Goal: Information Seeking & Learning: Learn about a topic

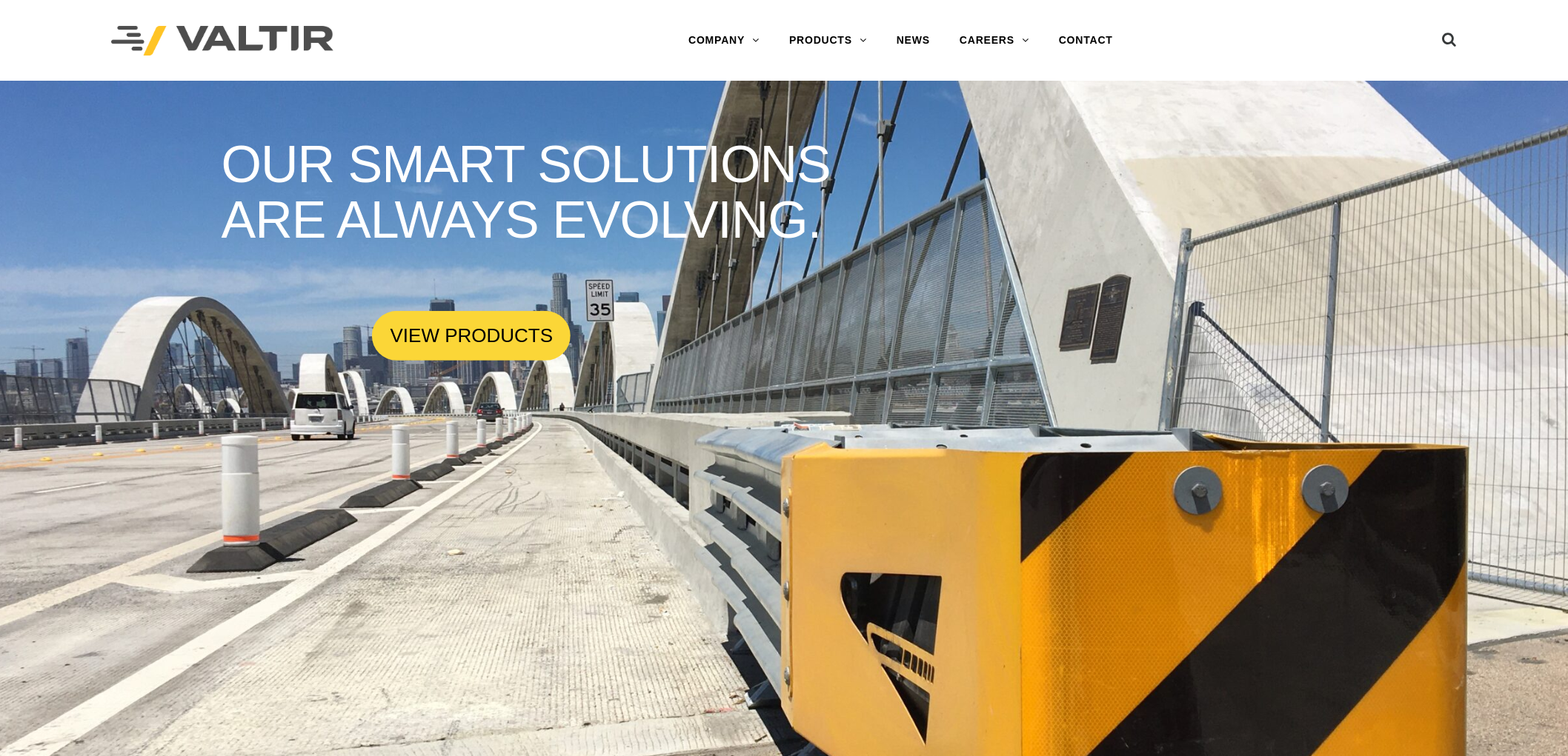
click at [824, 104] on link "BARRIERS" at bounding box center [867, 100] width 186 height 30
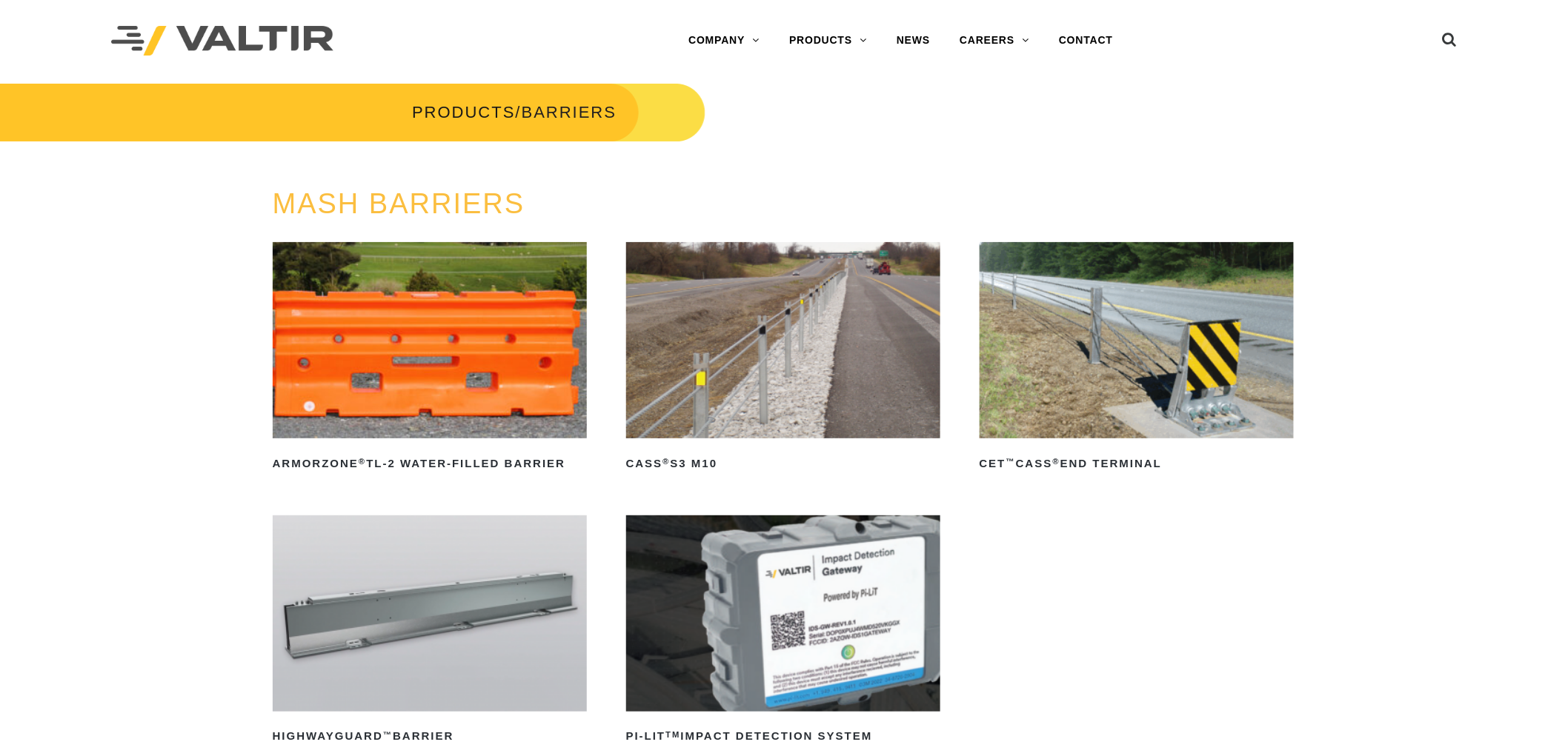
click at [447, 565] on img at bounding box center [430, 614] width 315 height 197
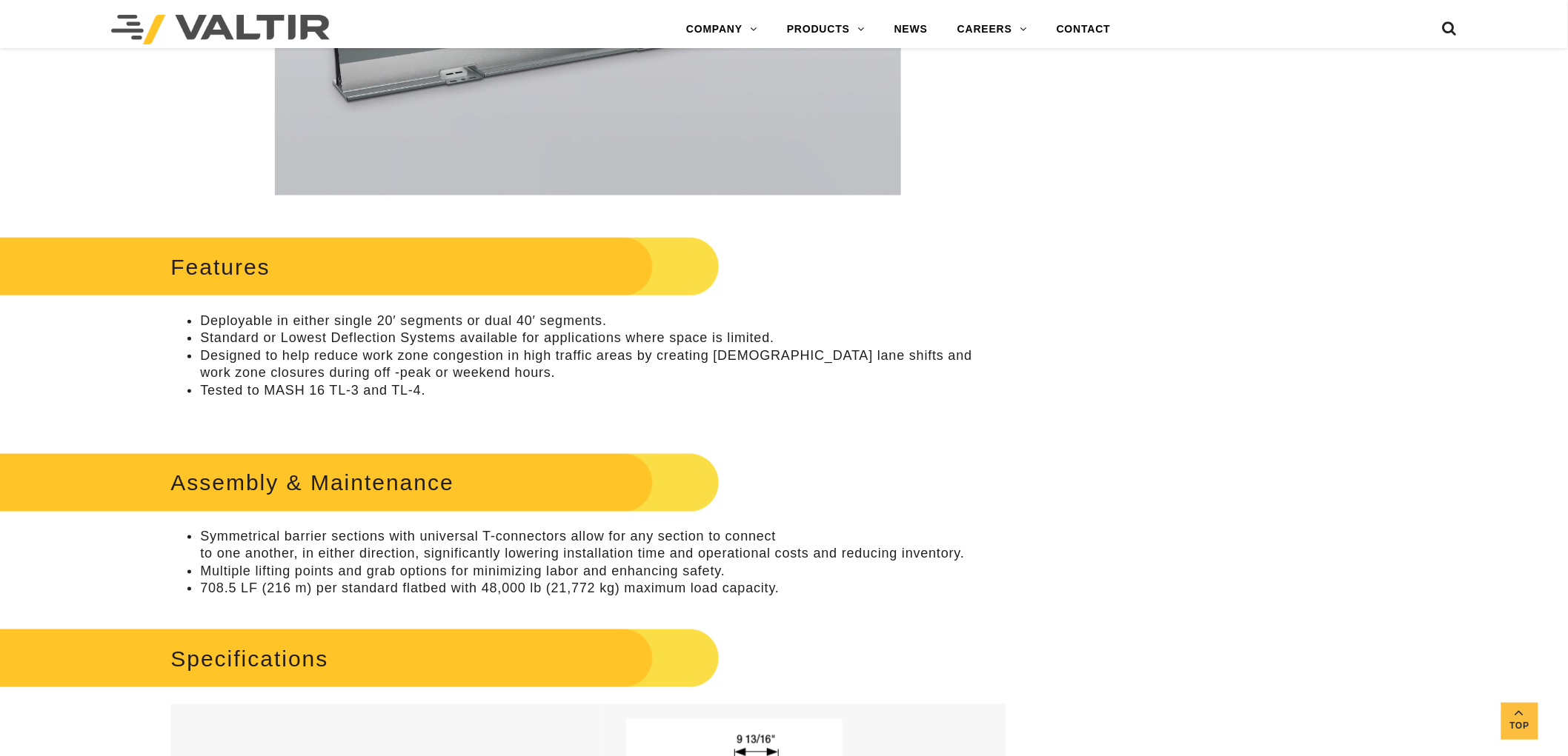
scroll to position [823, 0]
